Goal: Check status: Check status

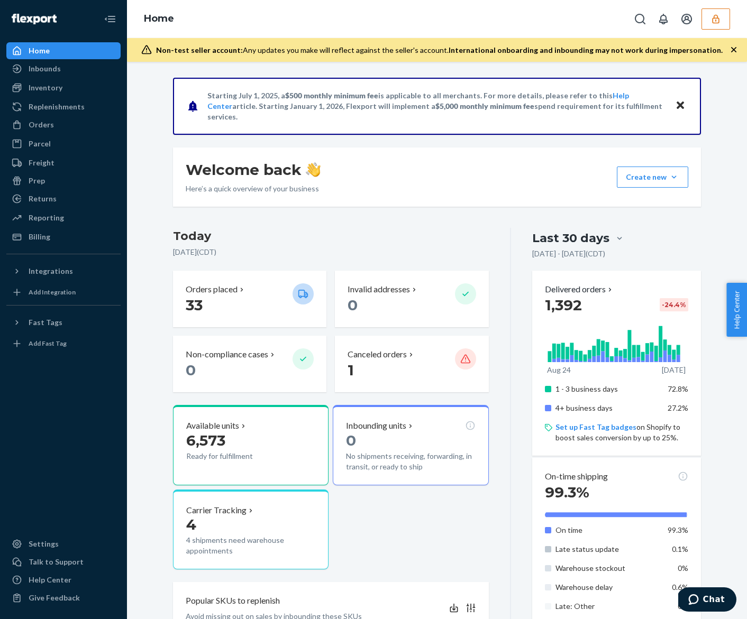
click at [722, 30] on div "Home" at bounding box center [437, 19] width 620 height 38
click at [722, 26] on button "button" at bounding box center [715, 18] width 29 height 21
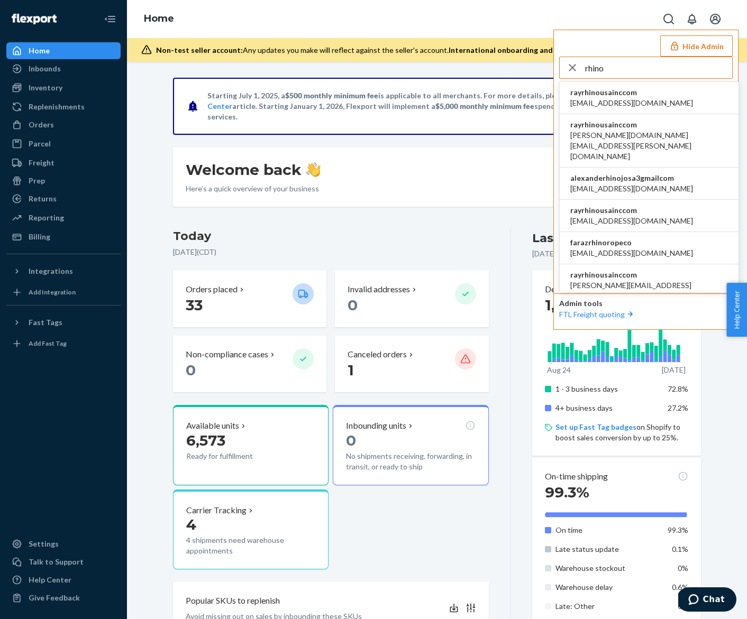
type input "rhino"
click at [686, 103] on li "rayrhinousainccom accounting@rhinousainc.com" at bounding box center [648, 98] width 179 height 32
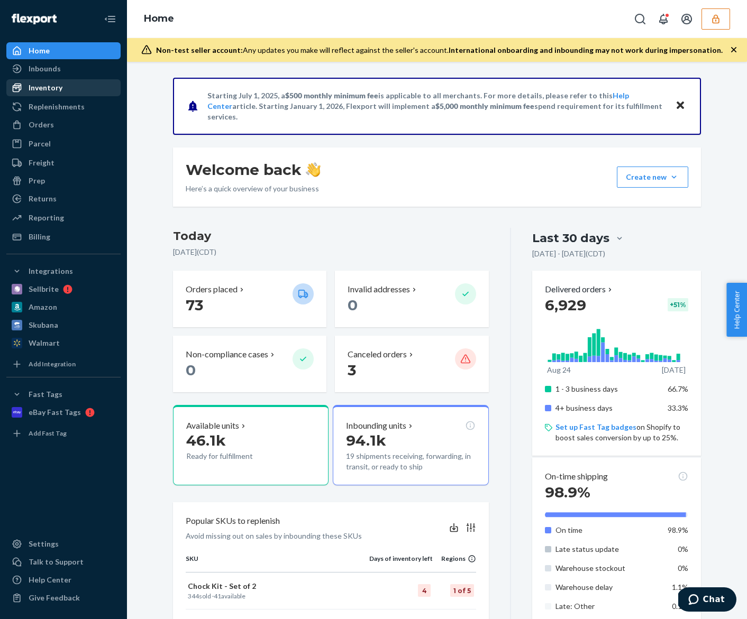
click at [89, 91] on div "Inventory" at bounding box center [63, 87] width 112 height 15
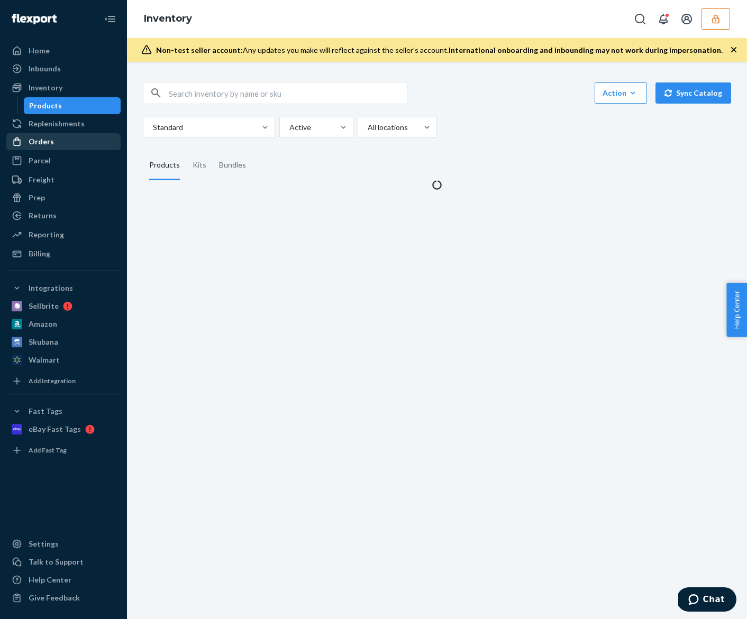
click at [68, 137] on div "Orders" at bounding box center [63, 141] width 112 height 15
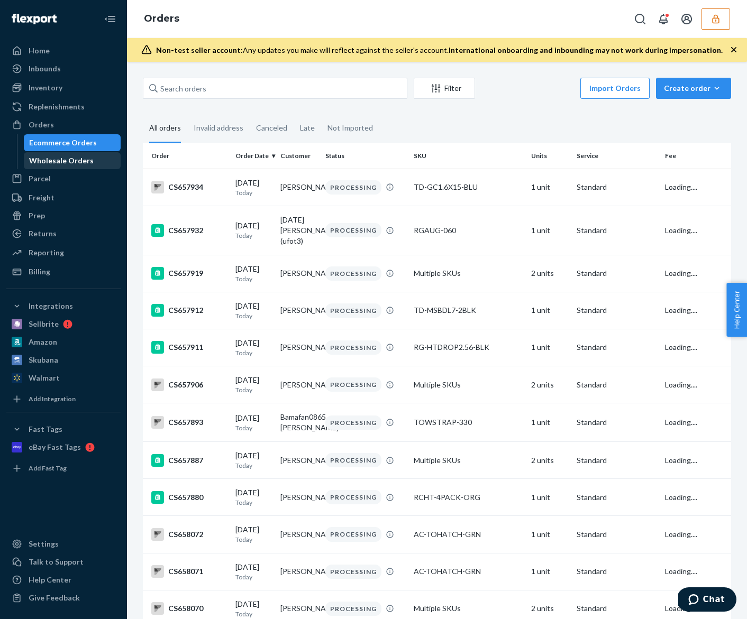
click at [72, 166] on div "Wholesale Orders" at bounding box center [72, 160] width 95 height 15
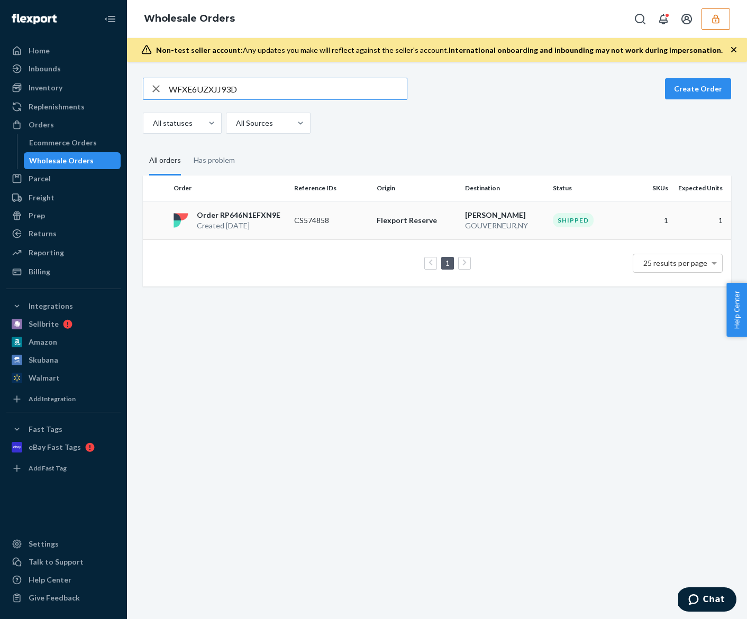
type input "WFXE6UZXJJ93D"
click at [315, 220] on p "CS574858" at bounding box center [331, 220] width 74 height 11
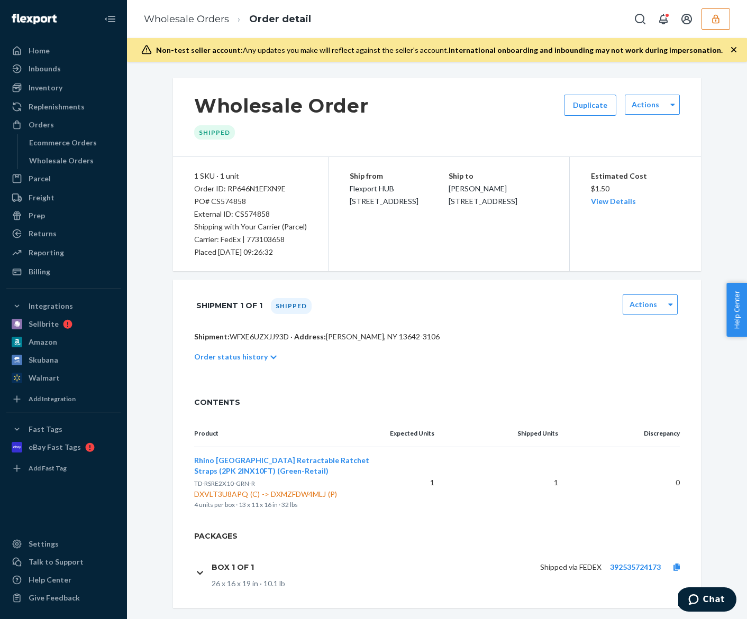
scroll to position [14, 0]
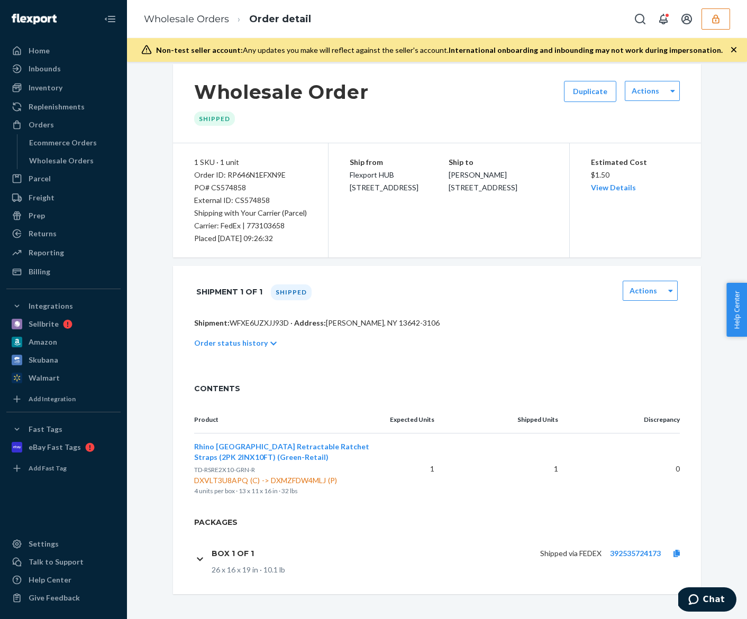
click at [250, 551] on h1 "Box 1 of 1" at bounding box center [233, 554] width 42 height 10
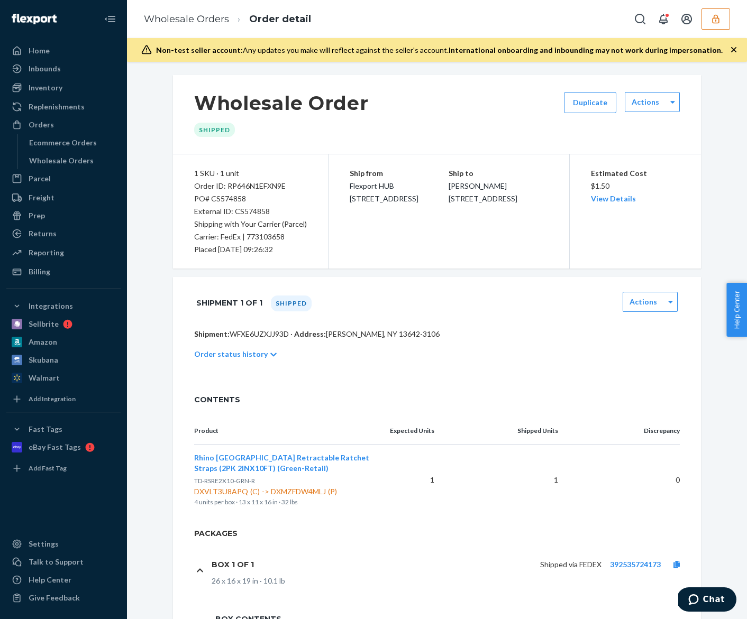
scroll to position [1, 0]
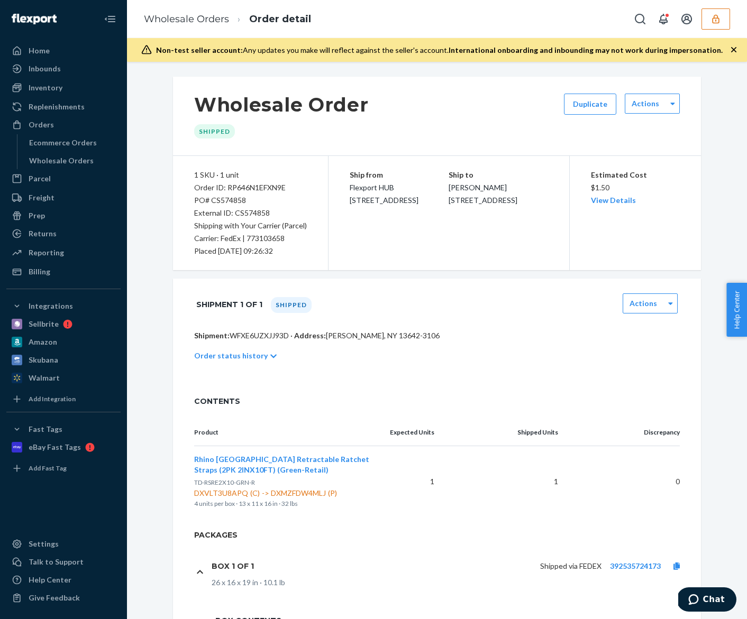
click at [724, 27] on button "button" at bounding box center [715, 18] width 29 height 21
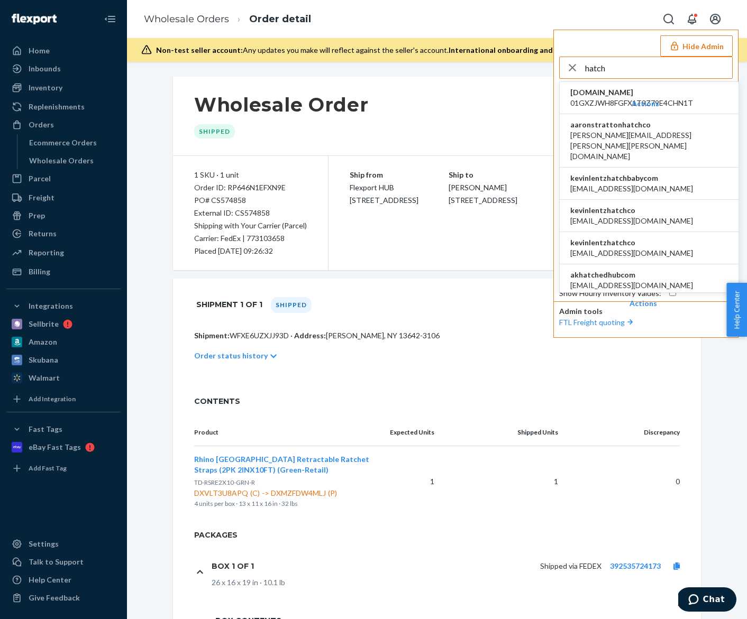
type input "hatch"
click at [659, 200] on li "kevinlentzhatchco abhi@hatch.co" at bounding box center [648, 216] width 179 height 32
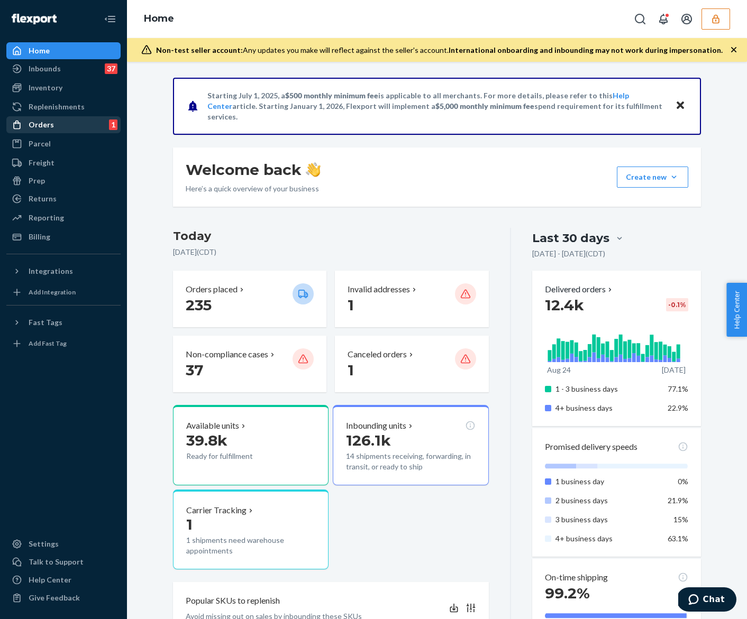
click at [59, 126] on div "Orders 1" at bounding box center [63, 124] width 112 height 15
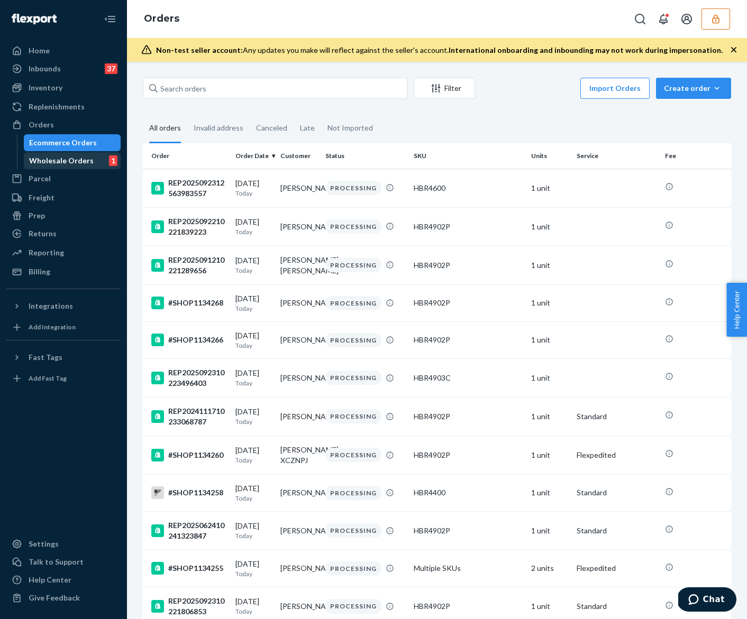
click at [65, 155] on div "Wholesale Orders" at bounding box center [61, 160] width 65 height 11
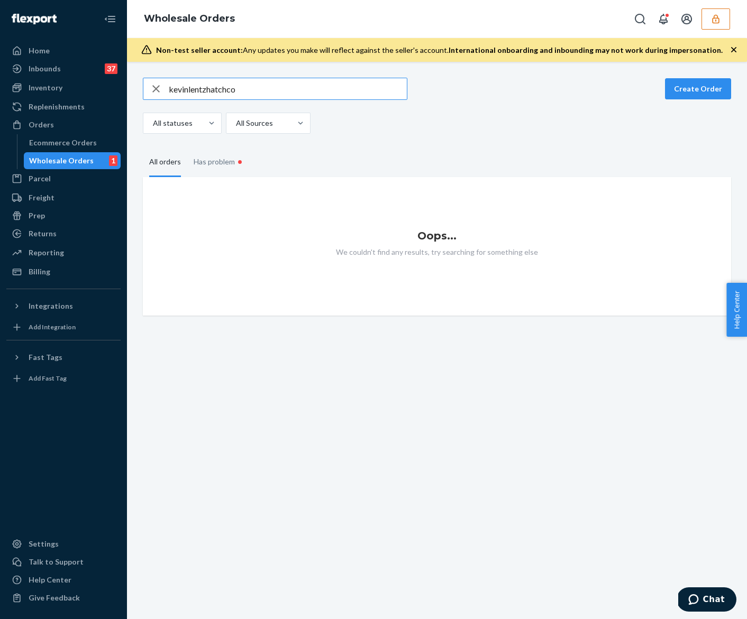
click at [243, 93] on input "kevinlentzhatchco" at bounding box center [288, 88] width 238 height 21
paste input "WMNQYLC0DVFSV"
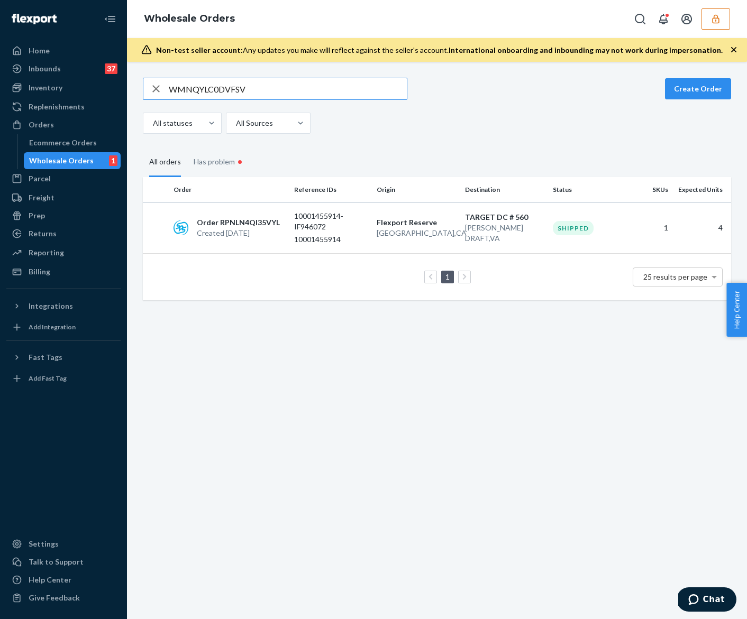
type input "WMNQYLC0DVFSV"
click at [489, 254] on td "1 25 results per page" at bounding box center [437, 277] width 588 height 47
click at [504, 248] on td "TARGET DC # 560 STUARTS DRAFT , VA" at bounding box center [505, 228] width 88 height 51
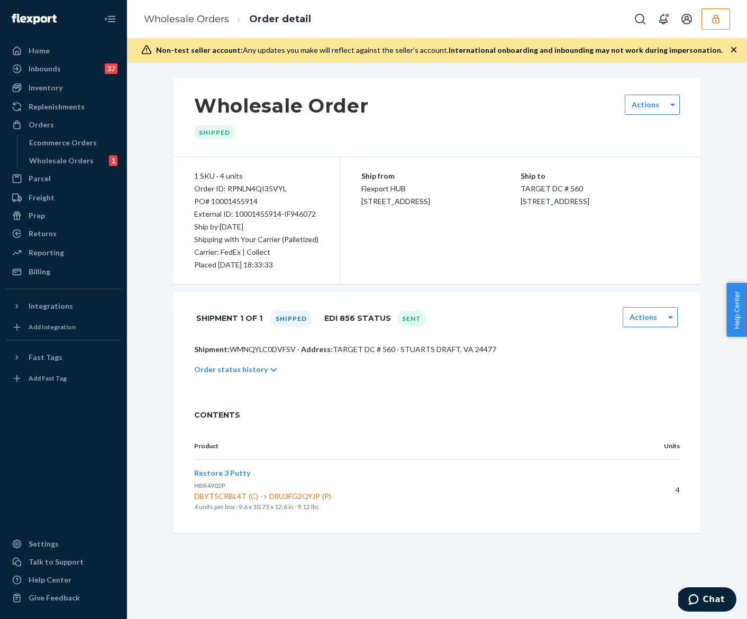
click at [479, 399] on div "CONTENTS" at bounding box center [437, 415] width 528 height 36
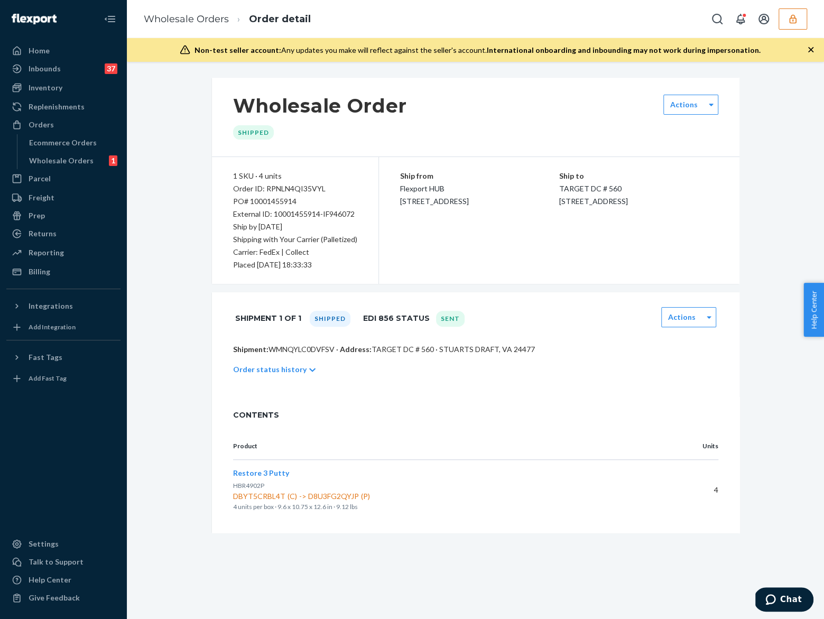
click at [746, 19] on icon "button" at bounding box center [793, 19] width 11 height 11
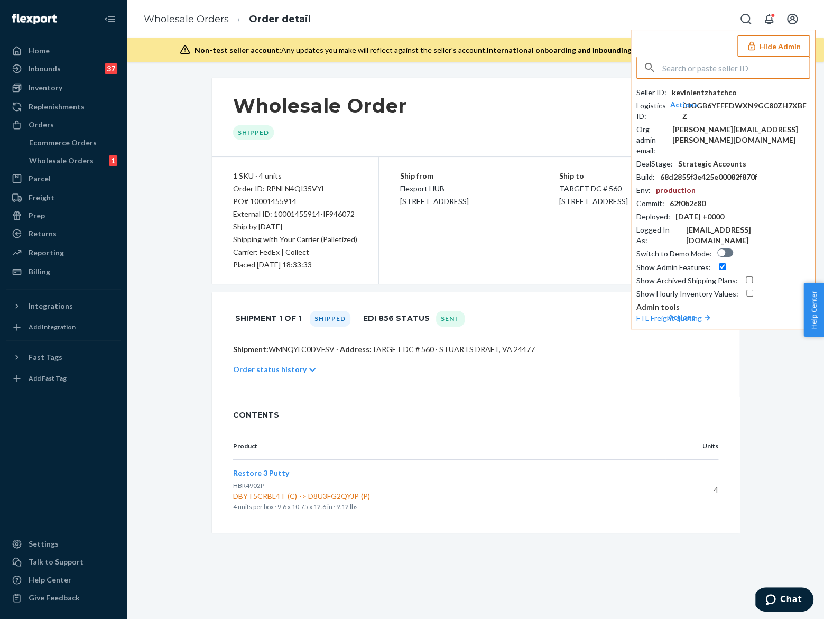
paste input "onlynecessitygmailcom"
type input "onlynecessitygmailcom"
click at [720, 89] on span "onlynecessitygmailcom" at bounding box center [709, 92] width 123 height 11
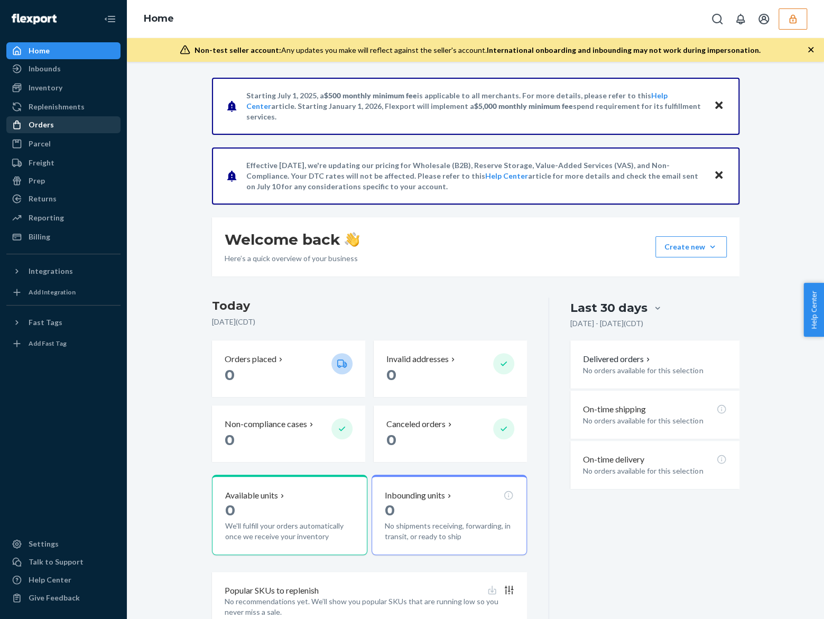
click at [70, 118] on div "Orders" at bounding box center [63, 124] width 112 height 15
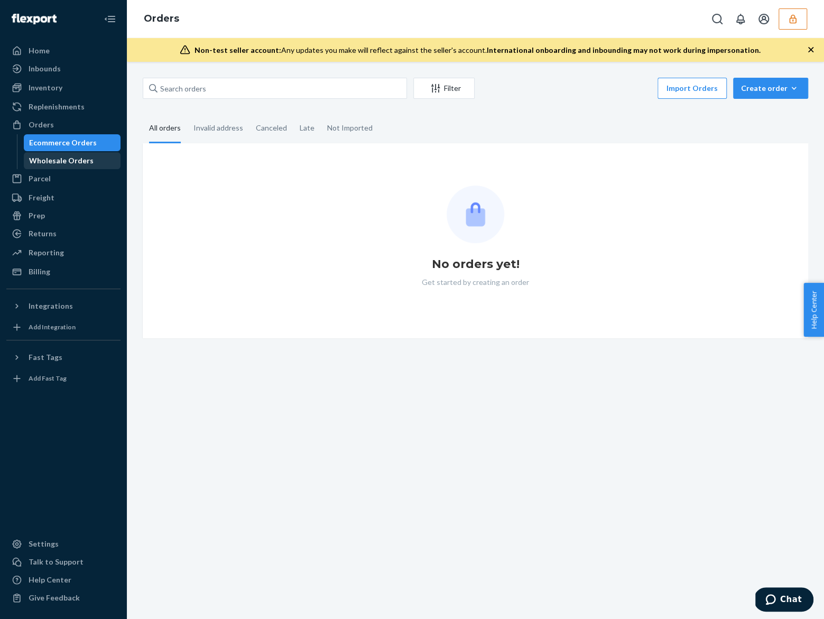
click at [75, 156] on div "Wholesale Orders" at bounding box center [61, 160] width 65 height 11
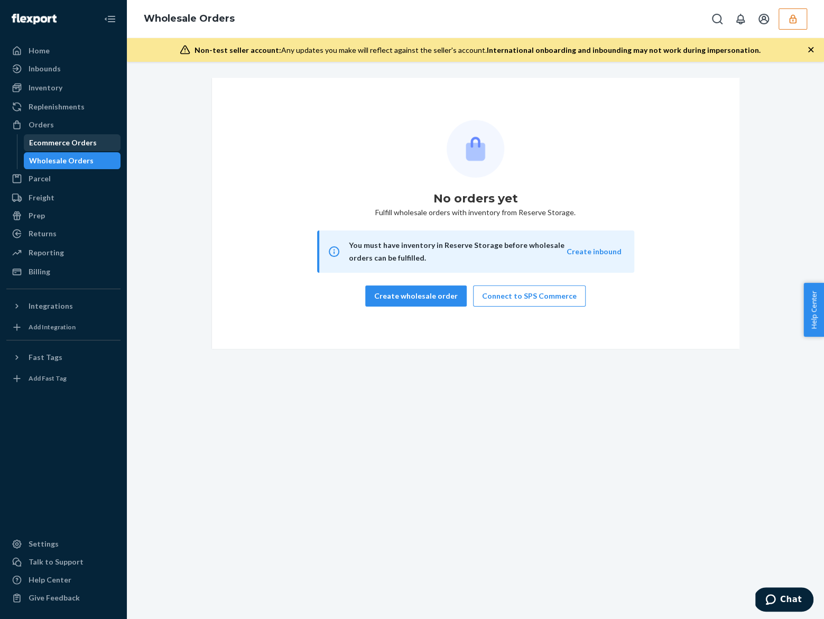
click at [74, 149] on div "Ecommerce Orders" at bounding box center [72, 142] width 95 height 15
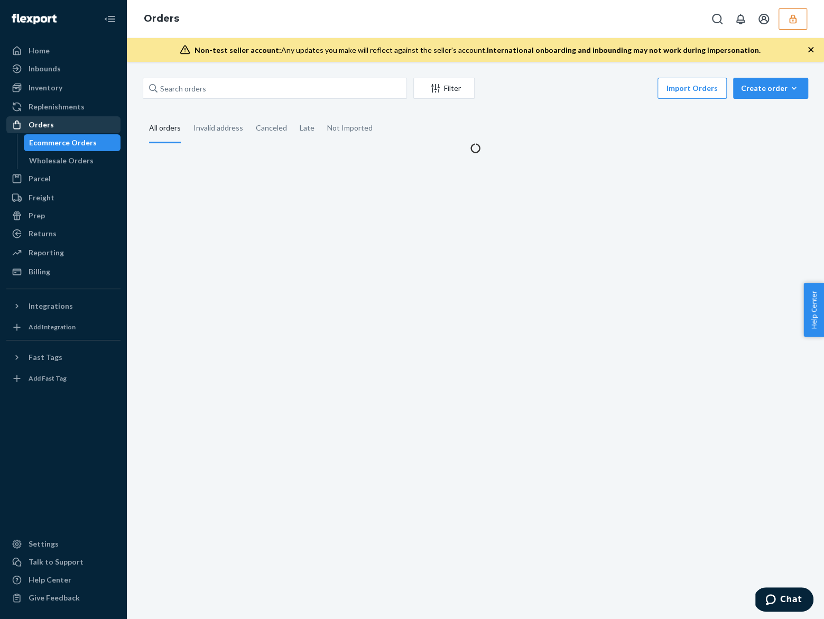
click at [84, 117] on link "Orders" at bounding box center [63, 124] width 114 height 17
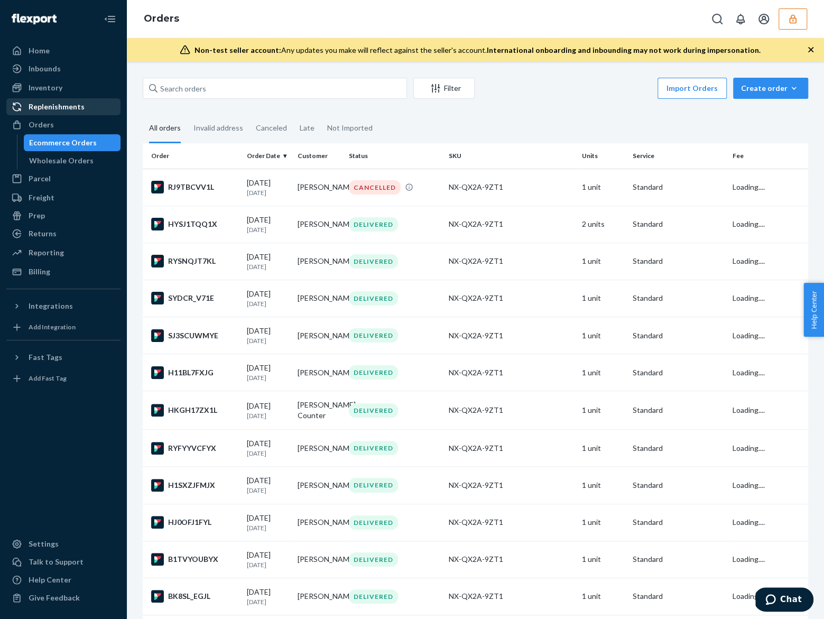
click at [68, 110] on div "Replenishments" at bounding box center [57, 107] width 56 height 11
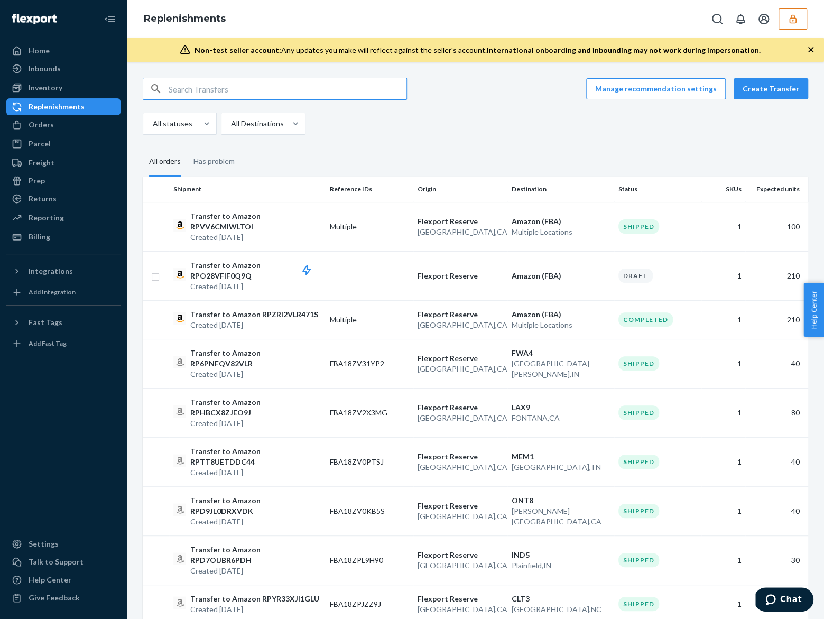
click at [254, 87] on input "text" at bounding box center [288, 88] width 238 height 21
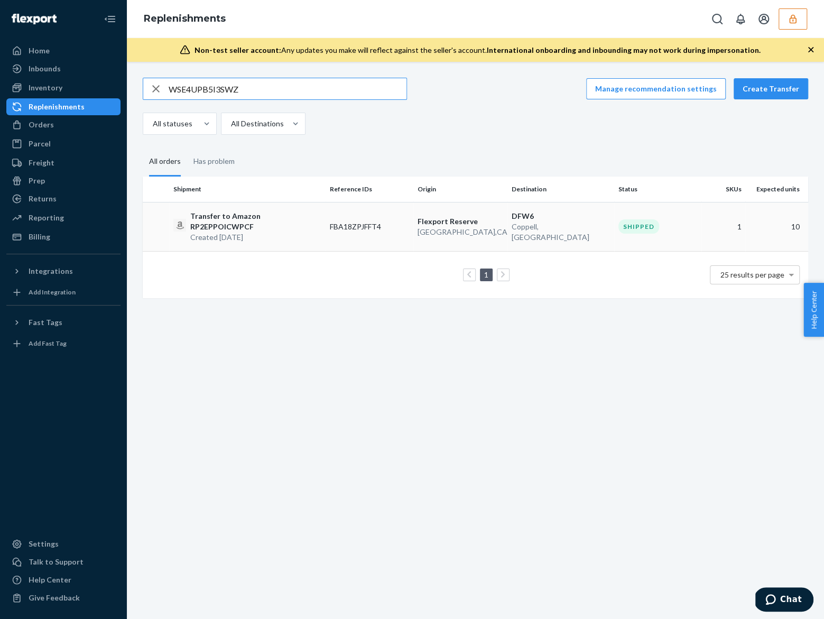
type input "WSE4UPB5I3SWZ"
click at [386, 210] on td "FBA18ZPJFFT4" at bounding box center [370, 226] width 88 height 49
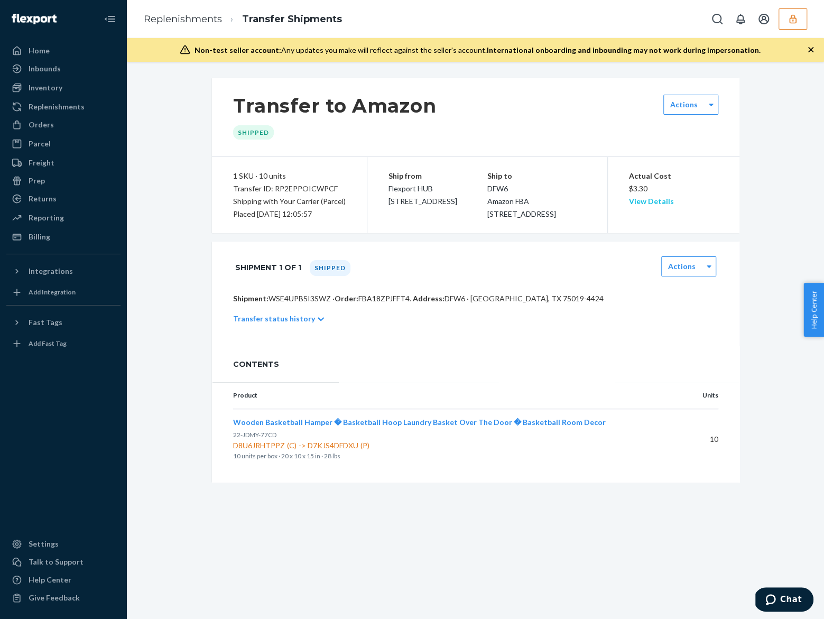
click at [650, 203] on link "View Details" at bounding box center [651, 201] width 45 height 9
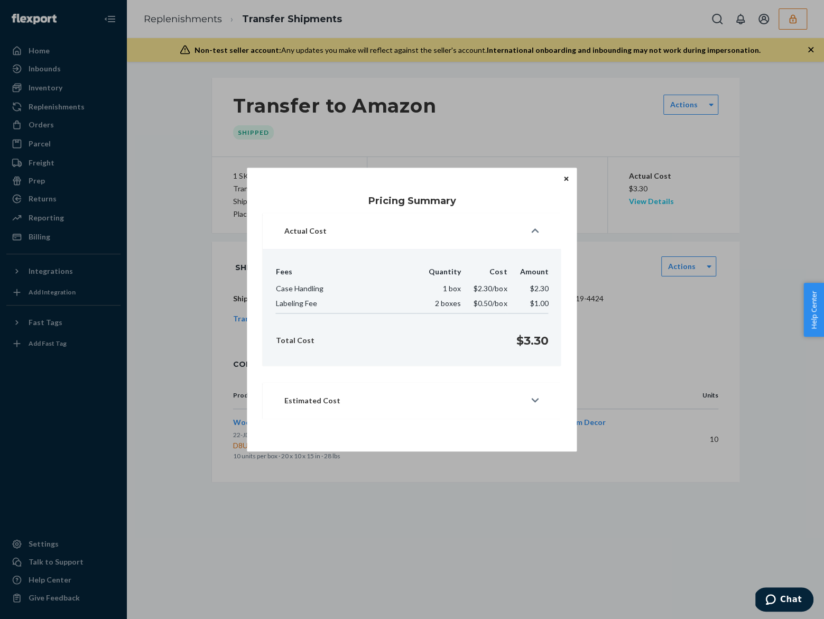
click at [650, 203] on div "Pricing Summary Actual Cost Fees Quantity Cost Amount Case Handling 1 box $2.30…" at bounding box center [412, 309] width 824 height 619
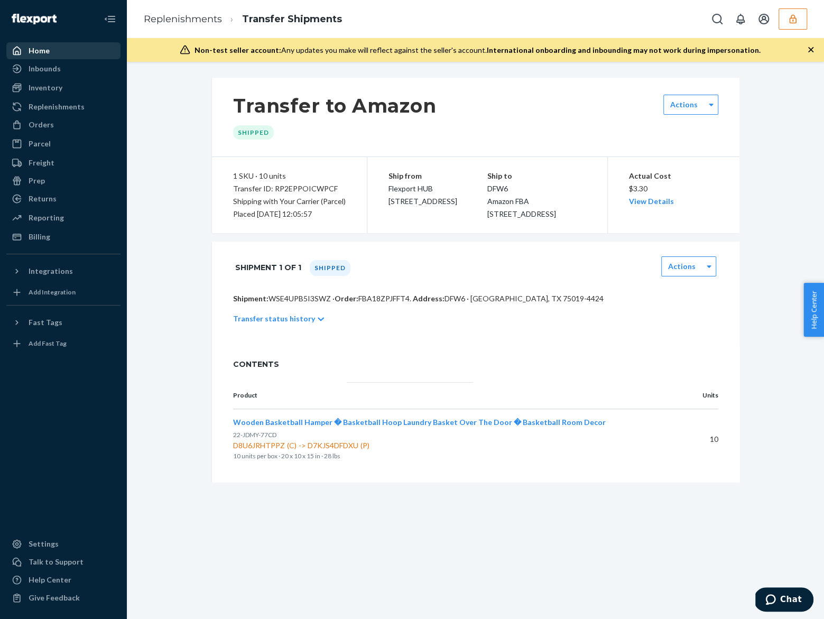
click at [61, 49] on div "Home" at bounding box center [63, 50] width 112 height 15
